Goal: Task Accomplishment & Management: Use online tool/utility

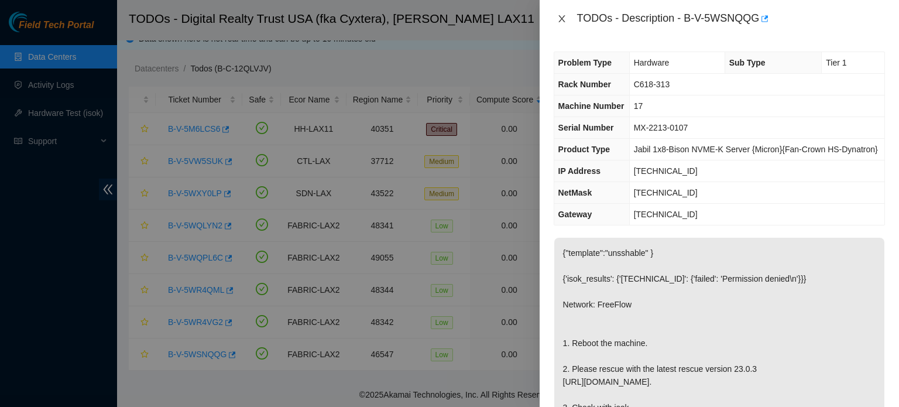
click at [562, 16] on icon "close" at bounding box center [561, 18] width 9 height 9
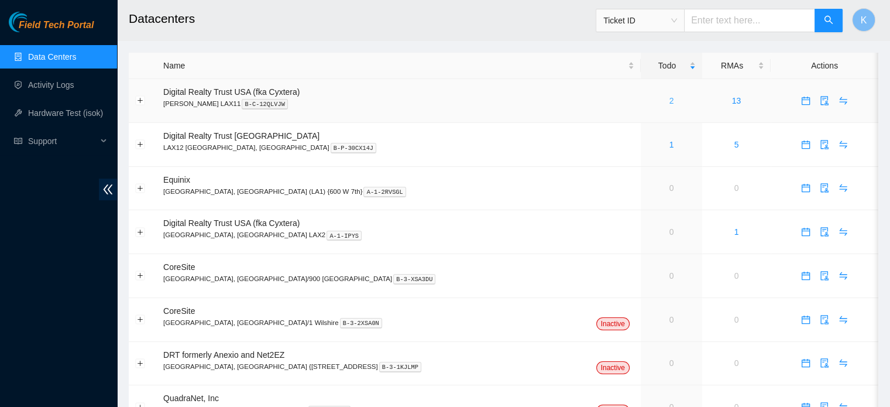
click at [669, 98] on link "2" at bounding box center [671, 100] width 5 height 9
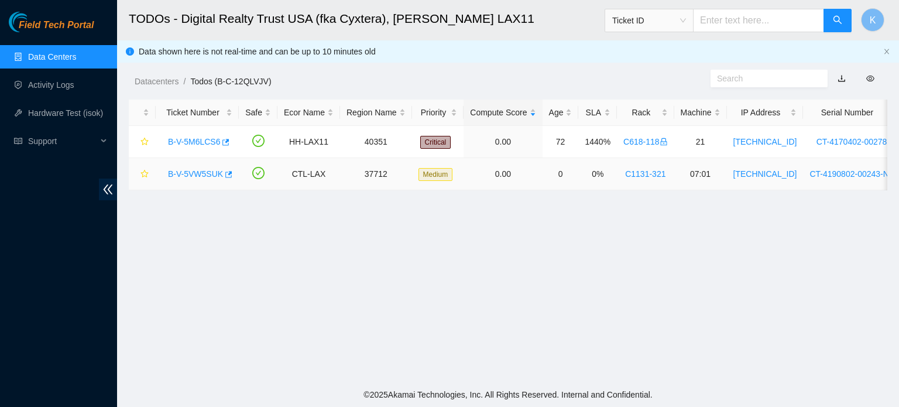
click at [193, 171] on link "B-V-5VW5SUK" at bounding box center [195, 173] width 55 height 9
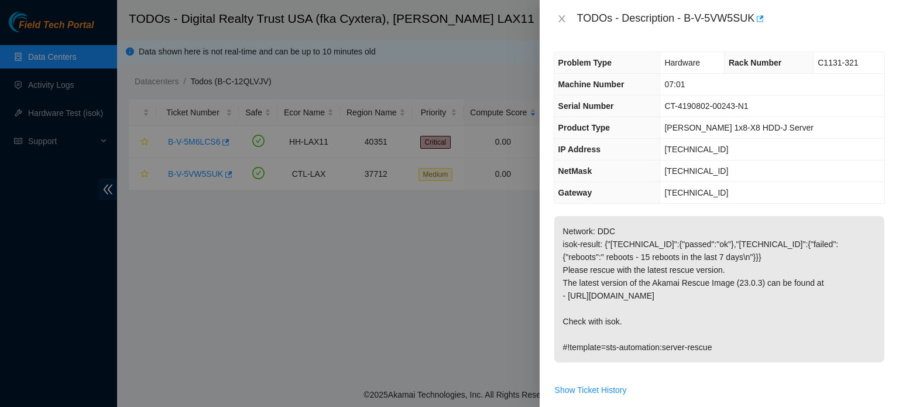
scroll to position [323, 0]
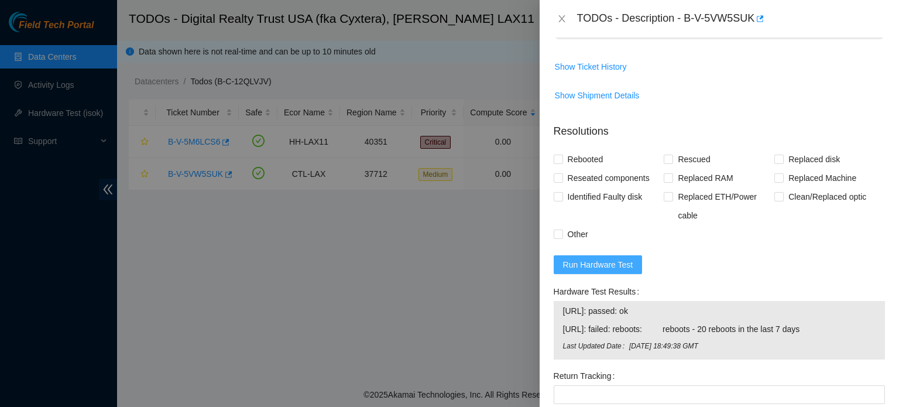
click at [574, 256] on button "Run Hardware Test" at bounding box center [598, 264] width 89 height 19
